Goal: Register for event/course

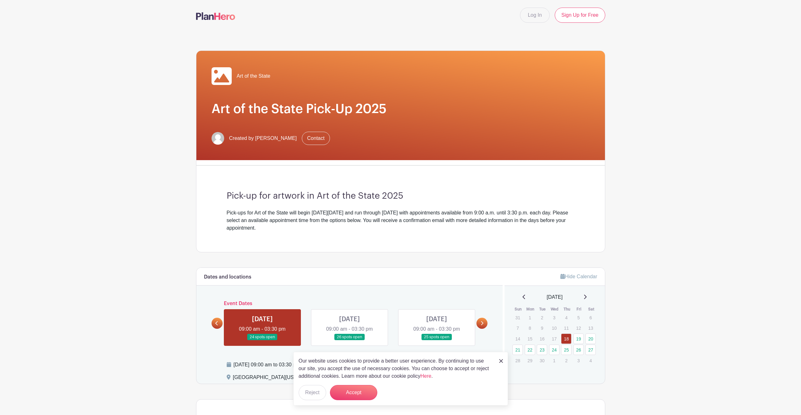
click at [484, 322] on link at bounding box center [482, 323] width 11 height 11
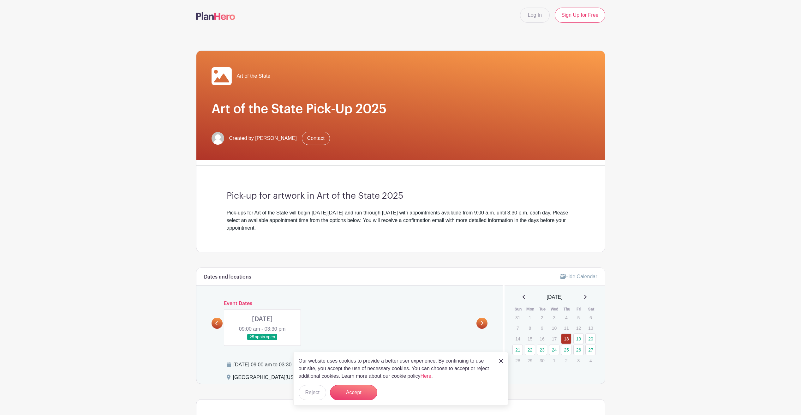
click at [215, 323] on link at bounding box center [217, 323] width 11 height 11
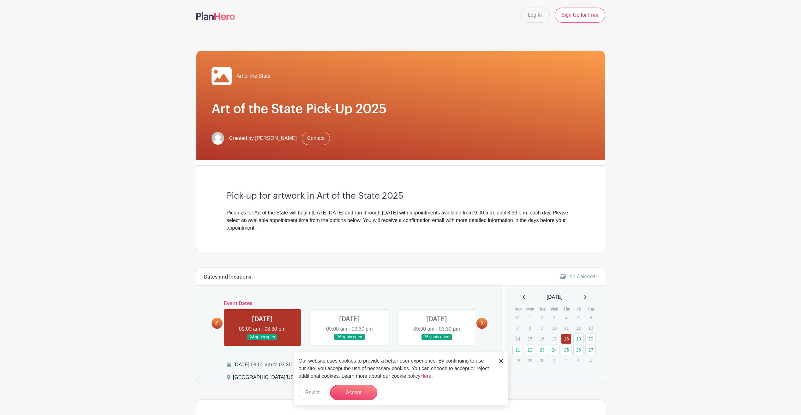
click at [437, 340] on link at bounding box center [437, 340] width 0 height 0
click at [352, 393] on button "Accept" at bounding box center [353, 392] width 47 height 15
click at [346, 391] on form "Accept" at bounding box center [353, 392] width 47 height 15
click at [500, 360] on img at bounding box center [501, 361] width 4 height 4
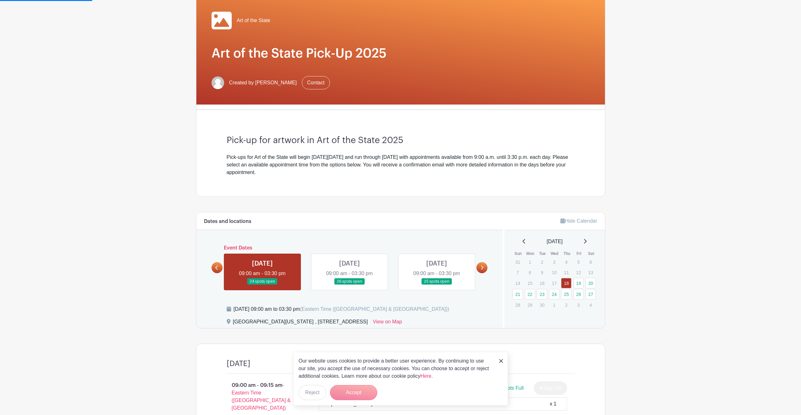
scroll to position [158, 0]
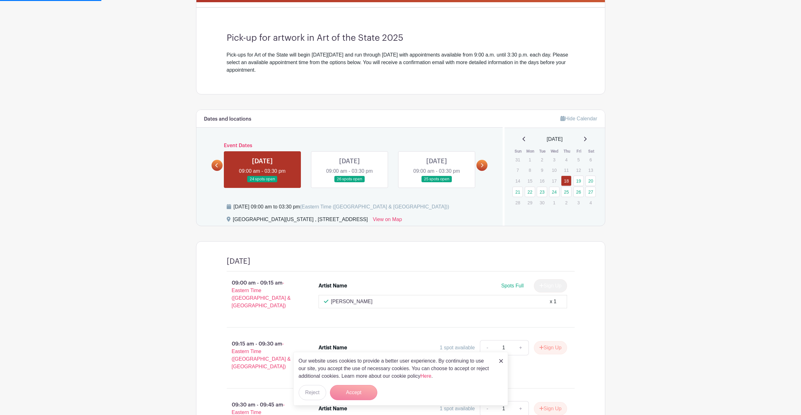
click at [464, 223] on div "State Museum of Pennsylvania , 300 North Street, Harrisburg, PA, USA View on Map" at bounding box center [361, 221] width 269 height 10
click at [500, 360] on img at bounding box center [501, 361] width 4 height 4
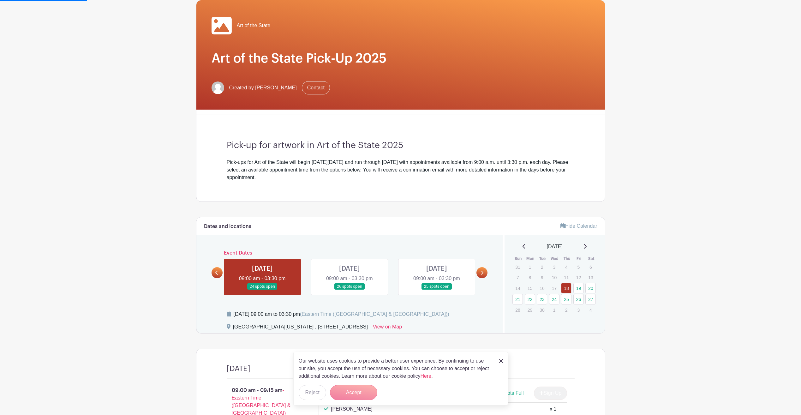
scroll to position [0, 0]
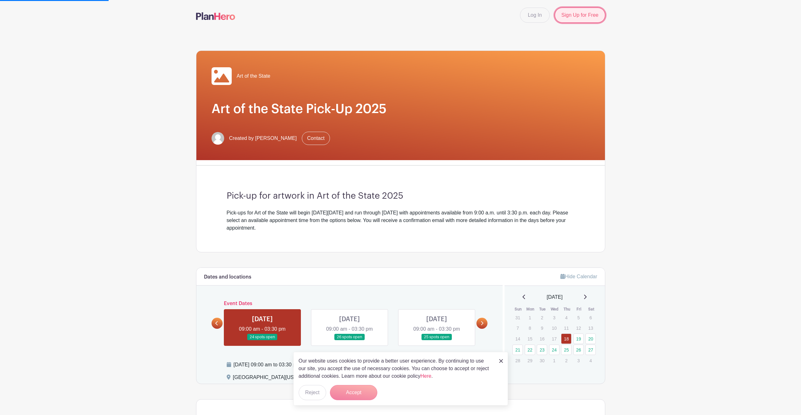
click at [572, 18] on link "Sign Up for Free" at bounding box center [580, 15] width 50 height 15
click at [544, 18] on link "Log In" at bounding box center [535, 15] width 30 height 15
click at [545, 14] on link "Log In" at bounding box center [535, 15] width 30 height 15
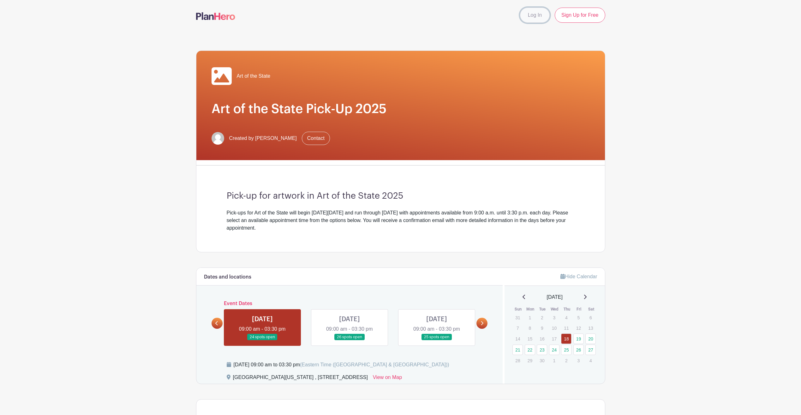
click at [544, 17] on link "Log In" at bounding box center [535, 15] width 30 height 15
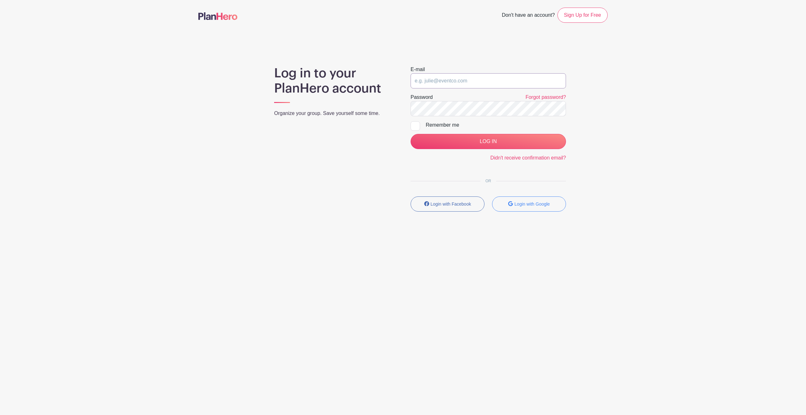
click at [442, 77] on input "email" at bounding box center [488, 80] width 155 height 15
type input "[EMAIL_ADDRESS][DOMAIN_NAME]"
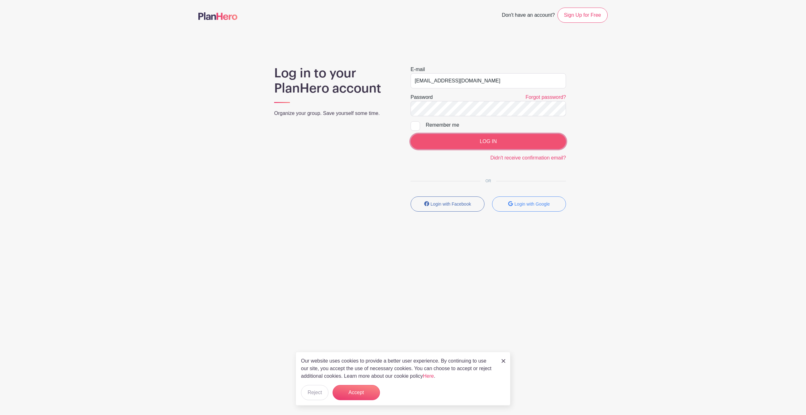
click at [475, 138] on input "LOG IN" at bounding box center [488, 141] width 155 height 15
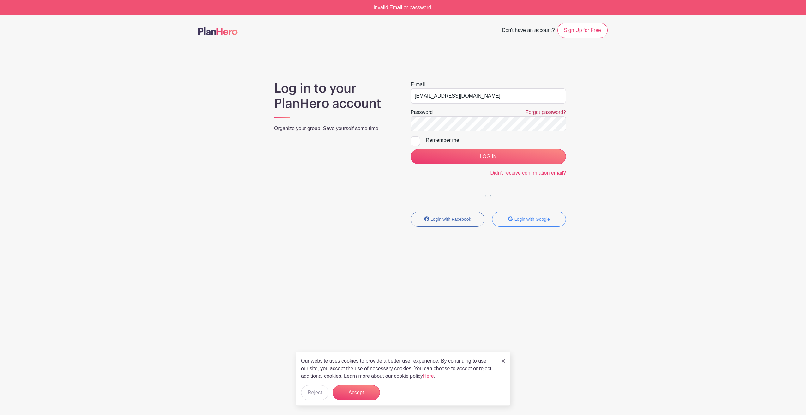
click at [560, 114] on link "Forgot password?" at bounding box center [546, 112] width 40 height 5
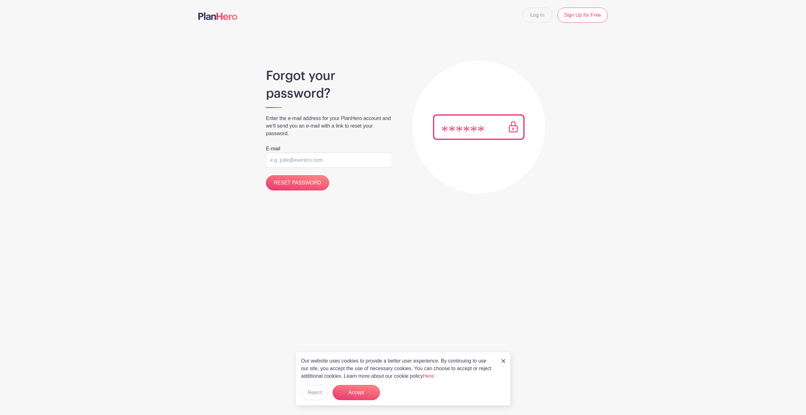
click at [304, 159] on input "email" at bounding box center [329, 160] width 126 height 15
type input "jcoffee2@msn.com"
click at [295, 186] on input "RESET PASSWORD" at bounding box center [297, 182] width 63 height 15
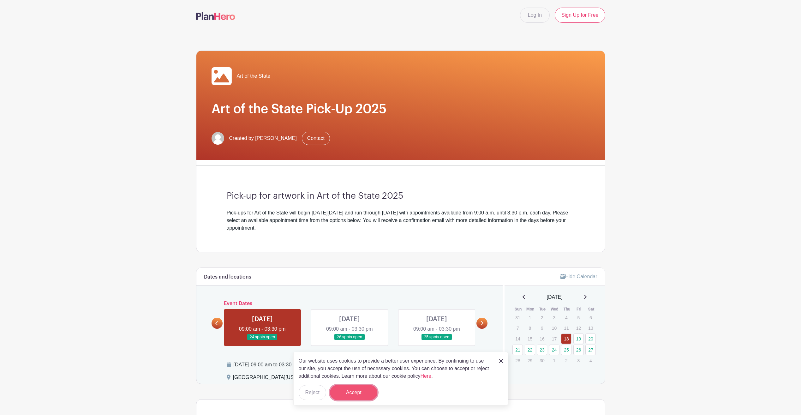
click at [355, 390] on button "Accept" at bounding box center [353, 392] width 47 height 15
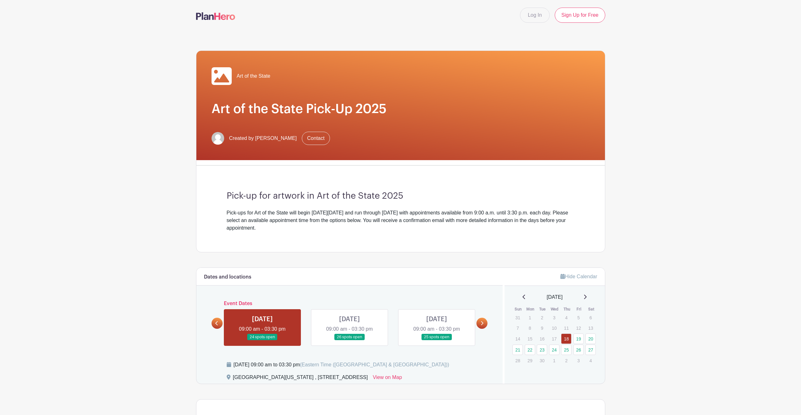
click at [437, 340] on link at bounding box center [437, 340] width 0 height 0
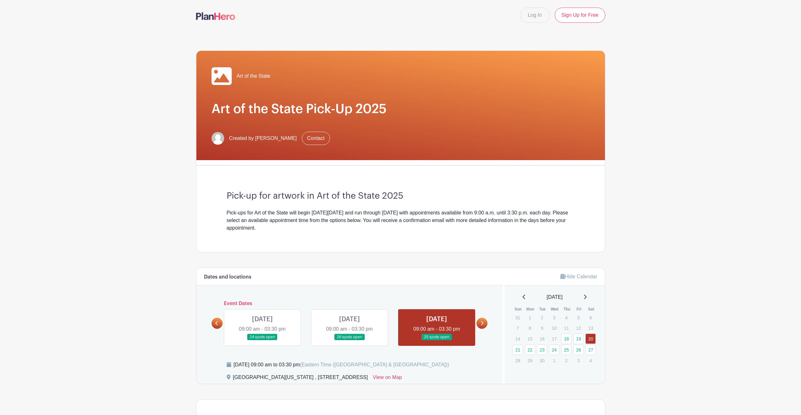
click at [437, 340] on link at bounding box center [437, 340] width 0 height 0
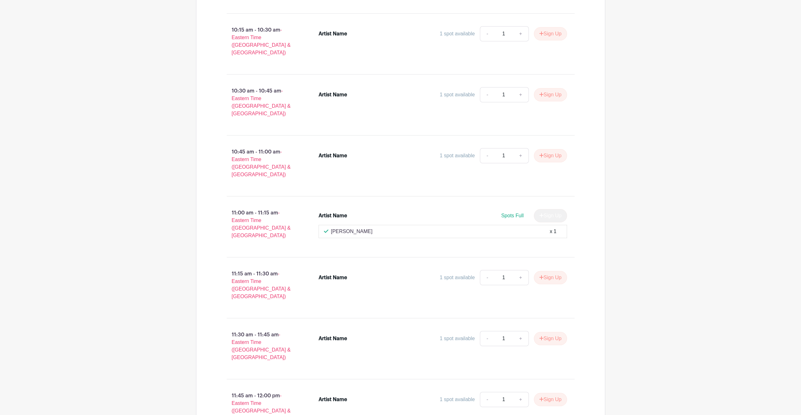
scroll to position [726, 0]
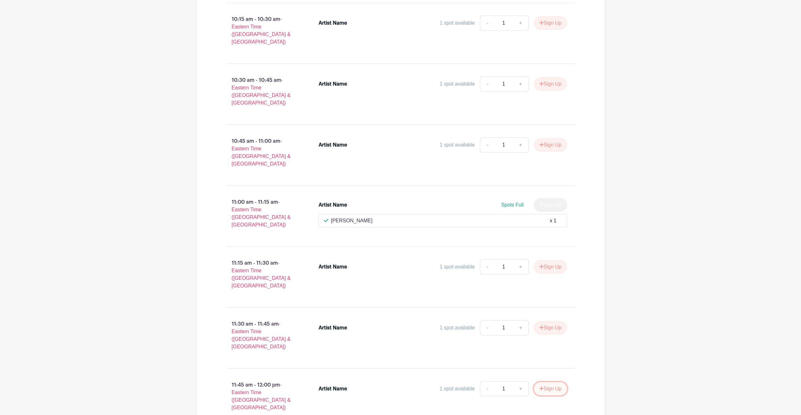
click at [540, 386] on icon "submit" at bounding box center [541, 388] width 4 height 4
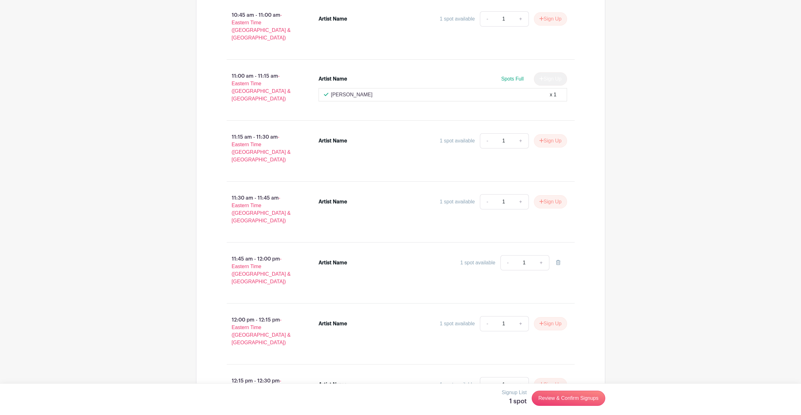
scroll to position [853, 0]
click at [551, 397] on link "Review & Confirm Signups" at bounding box center [568, 398] width 73 height 15
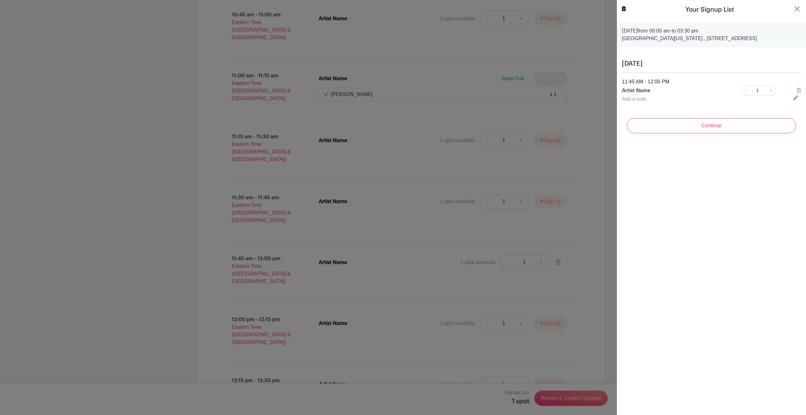
click at [643, 92] on p "Artist Name" at bounding box center [672, 91] width 101 height 8
click at [793, 100] on icon at bounding box center [795, 97] width 5 height 5
click at [679, 104] on input "text" at bounding box center [704, 102] width 164 height 15
type input "[PERSON_NAME]"
click at [707, 138] on input "Continue" at bounding box center [711, 133] width 169 height 15
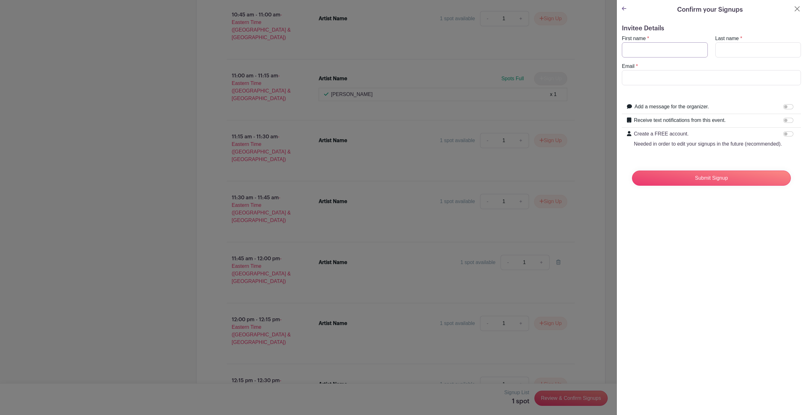
click at [631, 47] on input "First name" at bounding box center [665, 49] width 86 height 15
type input "[PERSON_NAME]"
type input "Coffee"
type input "[EMAIL_ADDRESS][DOMAIN_NAME]"
click at [721, 186] on input "Submit Signup" at bounding box center [711, 178] width 159 height 15
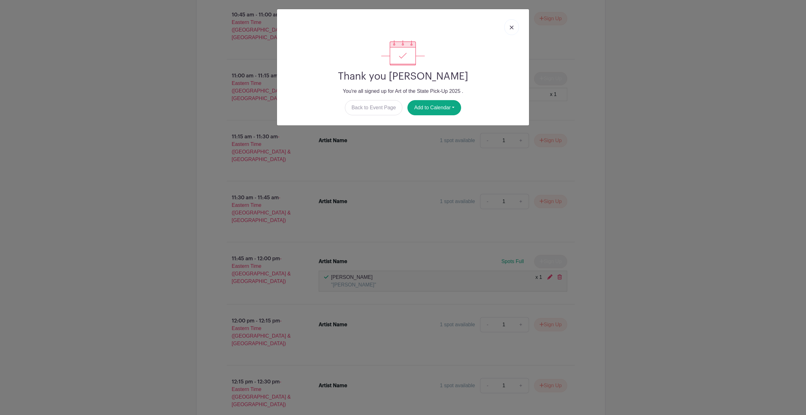
click at [511, 27] on img at bounding box center [512, 28] width 4 height 4
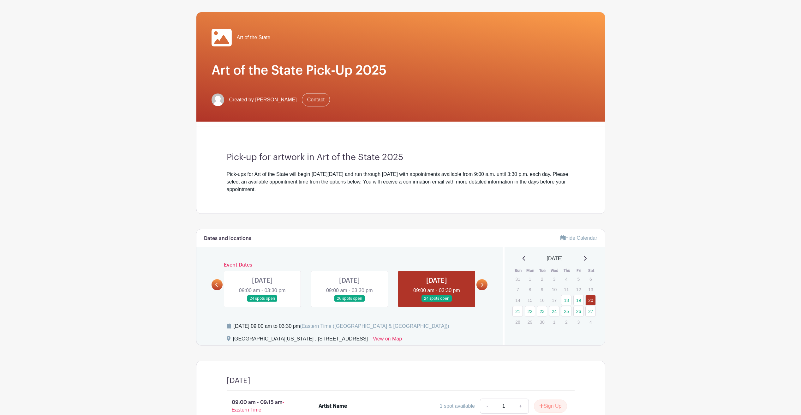
scroll to position [0, 0]
